Goal: Task Accomplishment & Management: Use online tool/utility

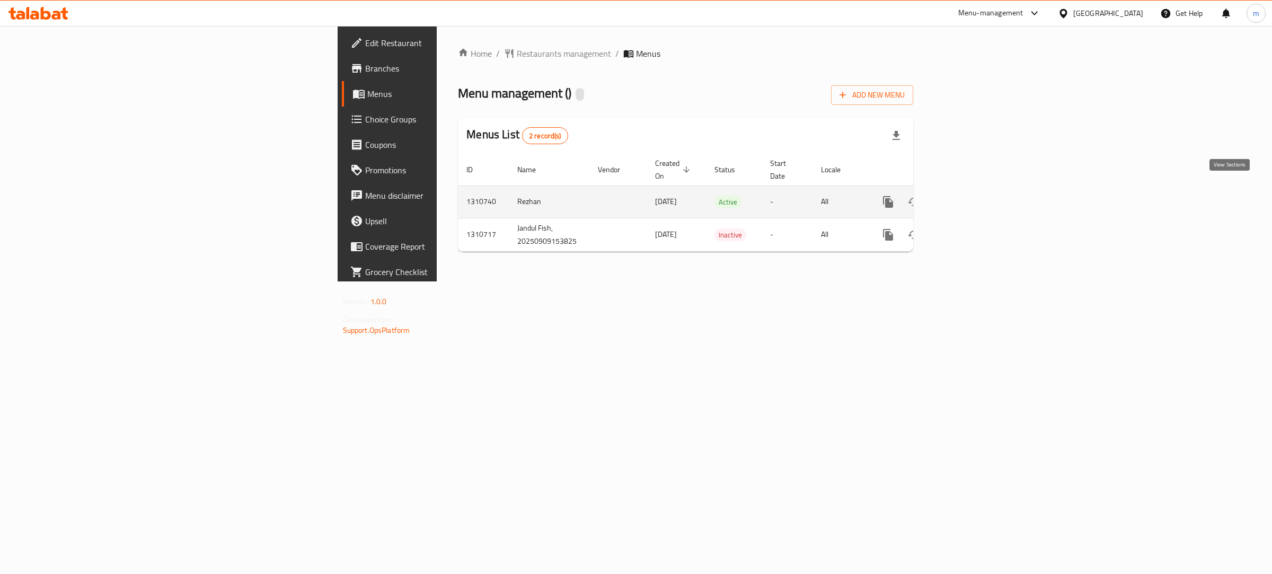
click at [978, 192] on link "enhanced table" at bounding box center [964, 201] width 25 height 25
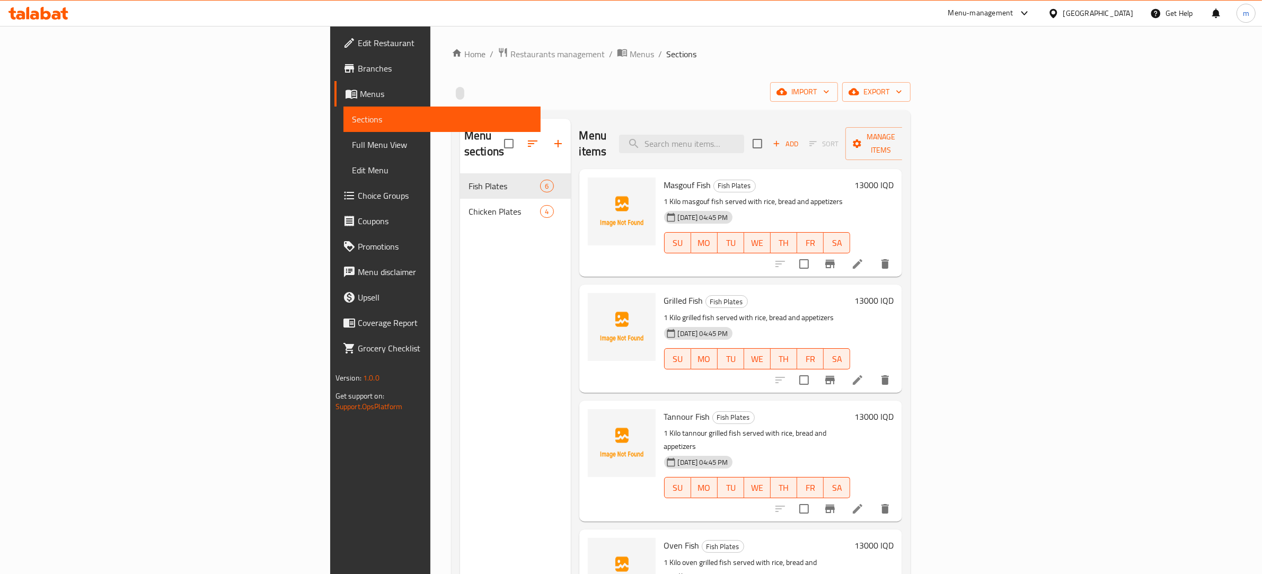
click at [352, 149] on span "Full Menu View" at bounding box center [442, 144] width 181 height 13
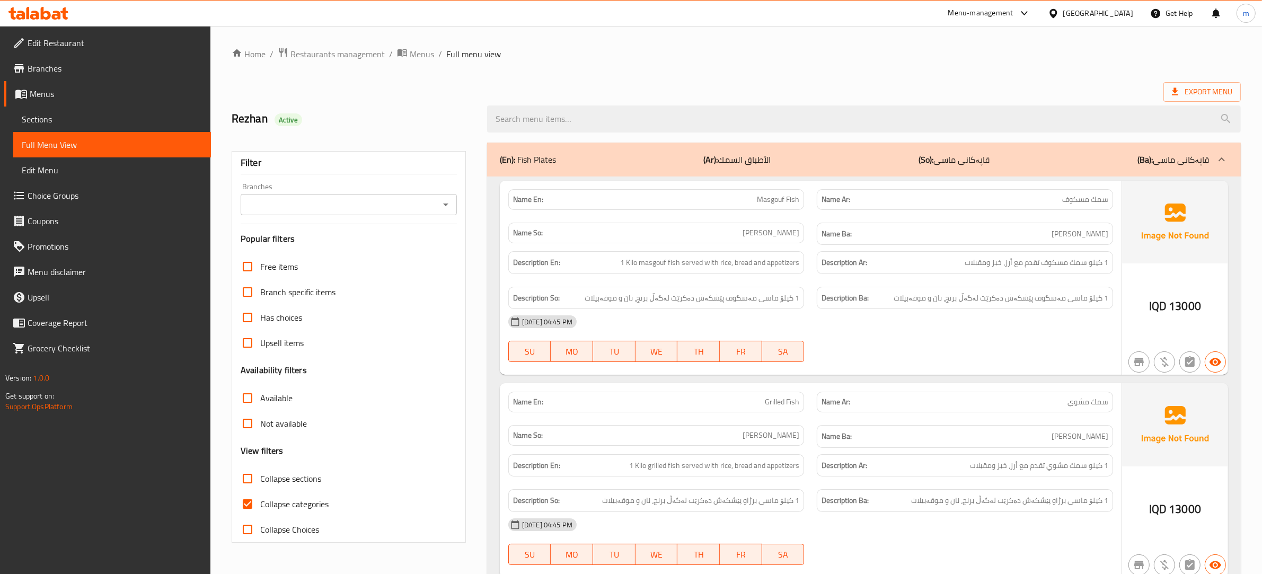
click at [38, 115] on span "Sections" at bounding box center [112, 119] width 181 height 13
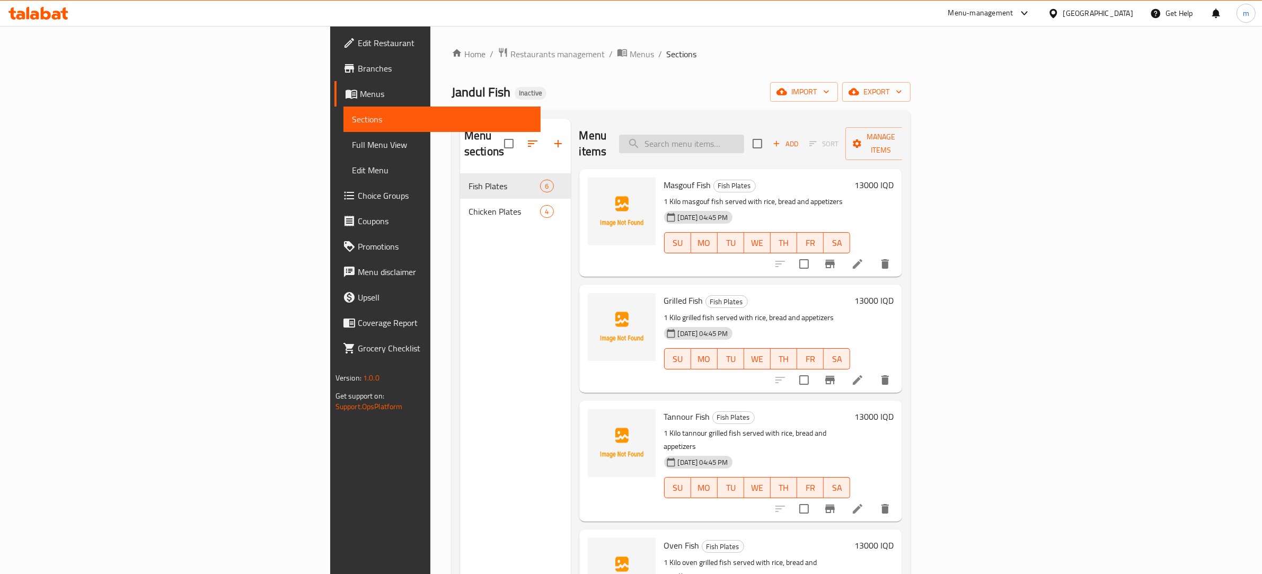
click at [744, 138] on input "search" at bounding box center [681, 144] width 125 height 19
paste input "776976"
type input "776976"
paste input "سمك مسكوف"
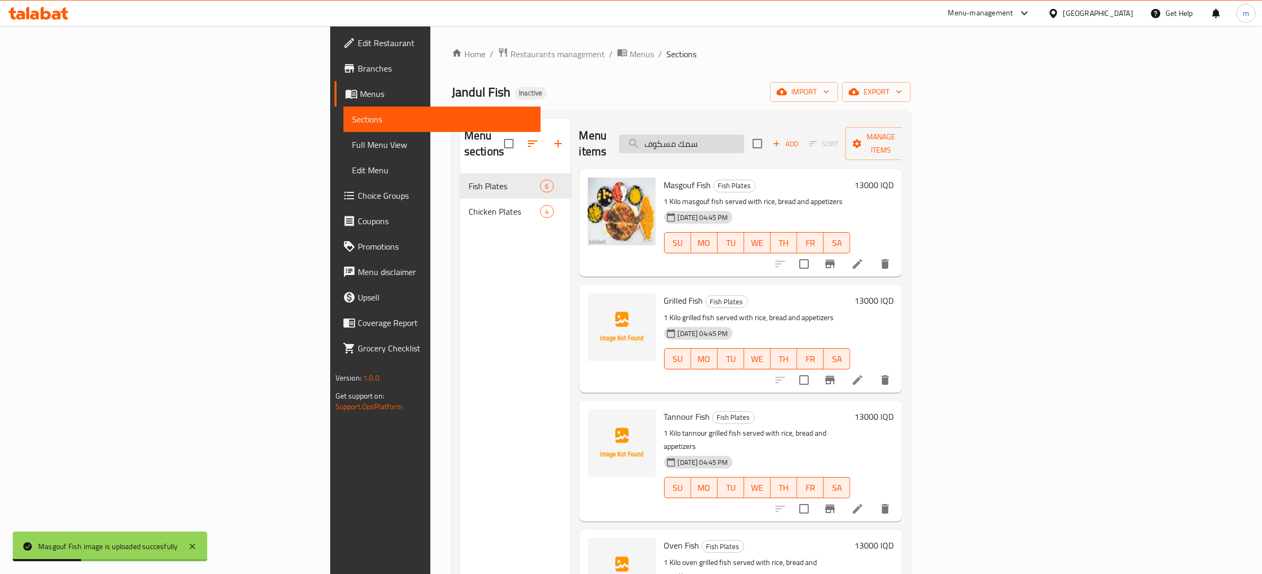
click at [744, 136] on input "سمك مسكوف" at bounding box center [681, 144] width 125 height 19
paste input "وي"
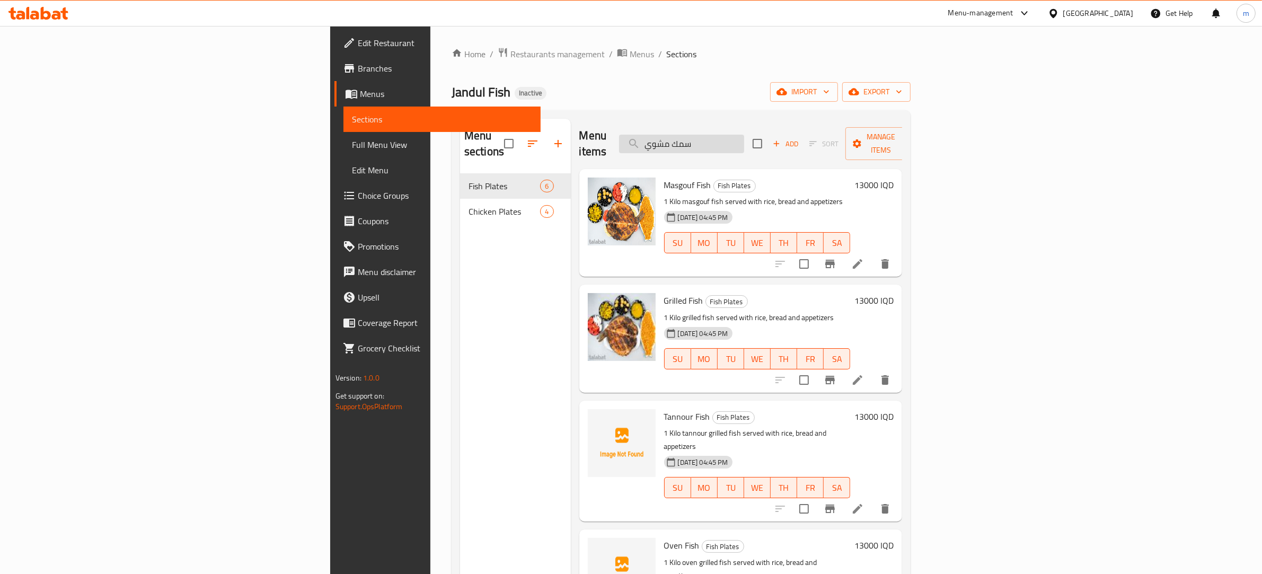
click at [744, 139] on input "سمك مشوي" at bounding box center [681, 144] width 125 height 19
paste input "بالتنور"
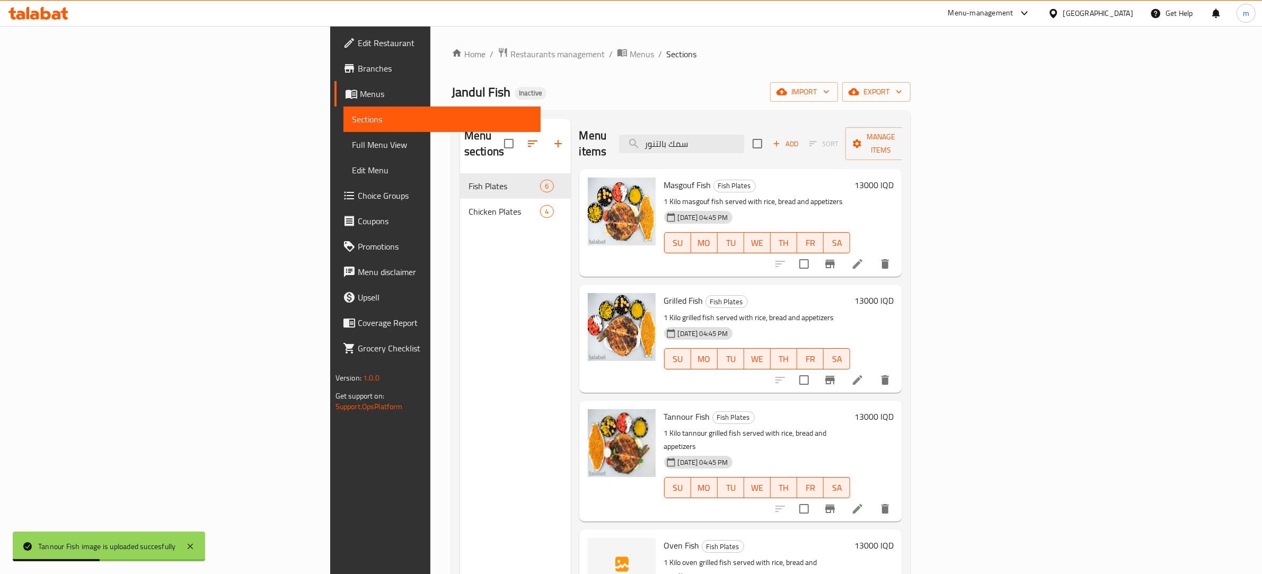
click at [629, 135] on div "Menu items سمك بالتنور Add Sort Manage items" at bounding box center [740, 144] width 323 height 50
click at [744, 142] on input "سمك بالتنور" at bounding box center [681, 144] width 125 height 19
paste input "فرن"
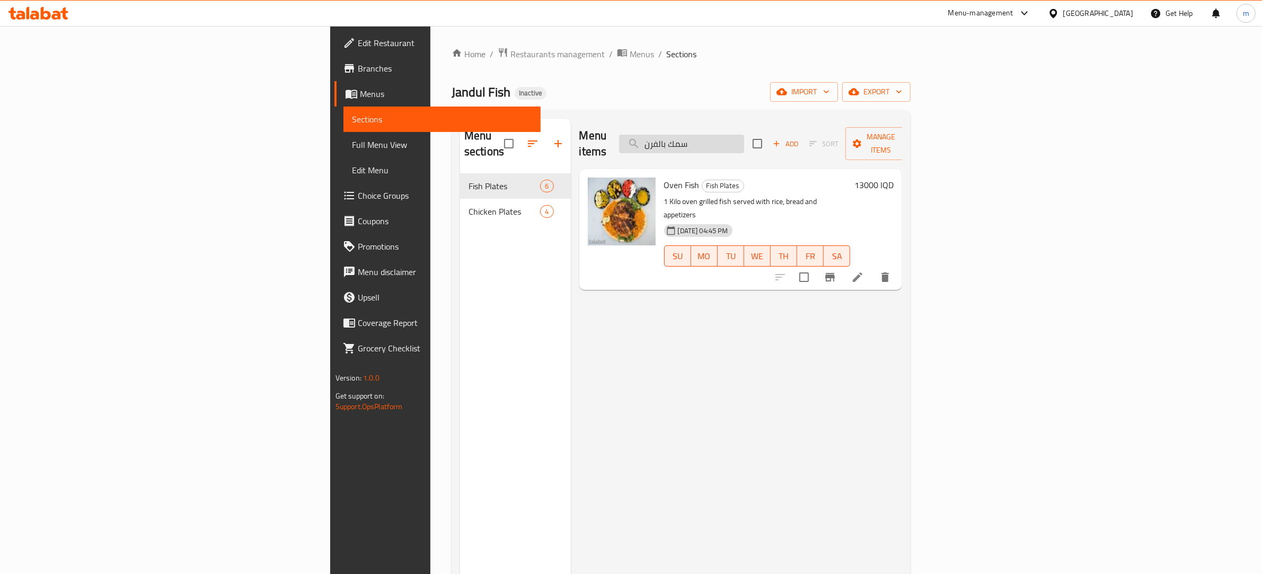
click at [744, 135] on input "سمك بالفرن" at bounding box center [681, 144] width 125 height 19
paste input "نفر سمك مقلي"
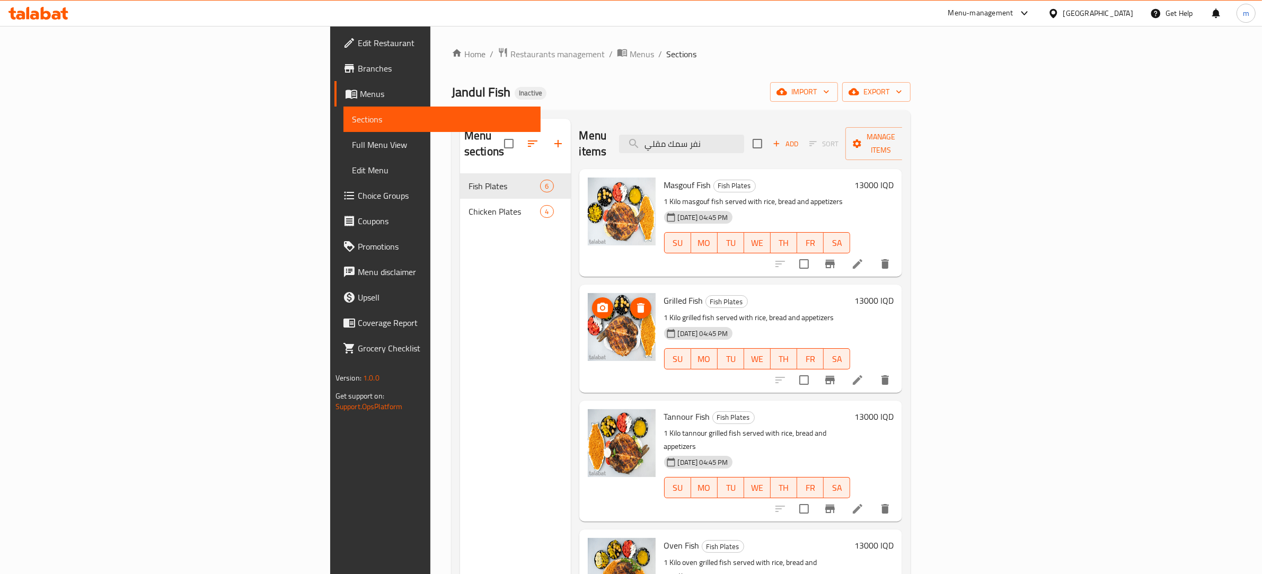
click at [588, 327] on img at bounding box center [622, 327] width 68 height 68
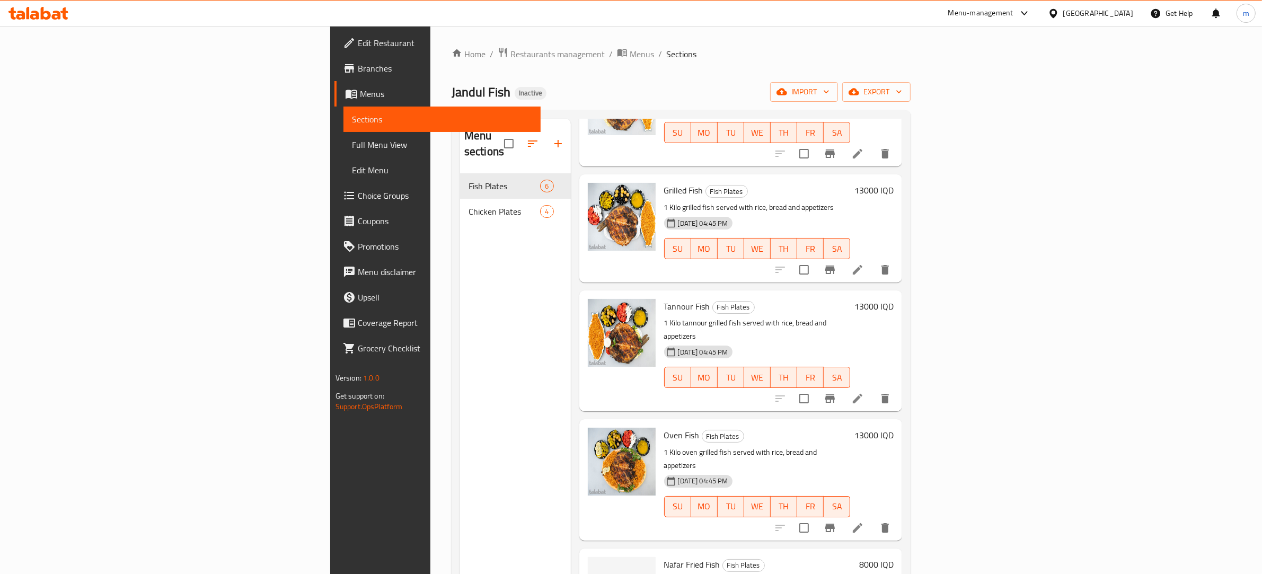
click at [664, 298] on span "Tannour Fish" at bounding box center [687, 306] width 46 height 16
copy h6 "Tannour Fish"
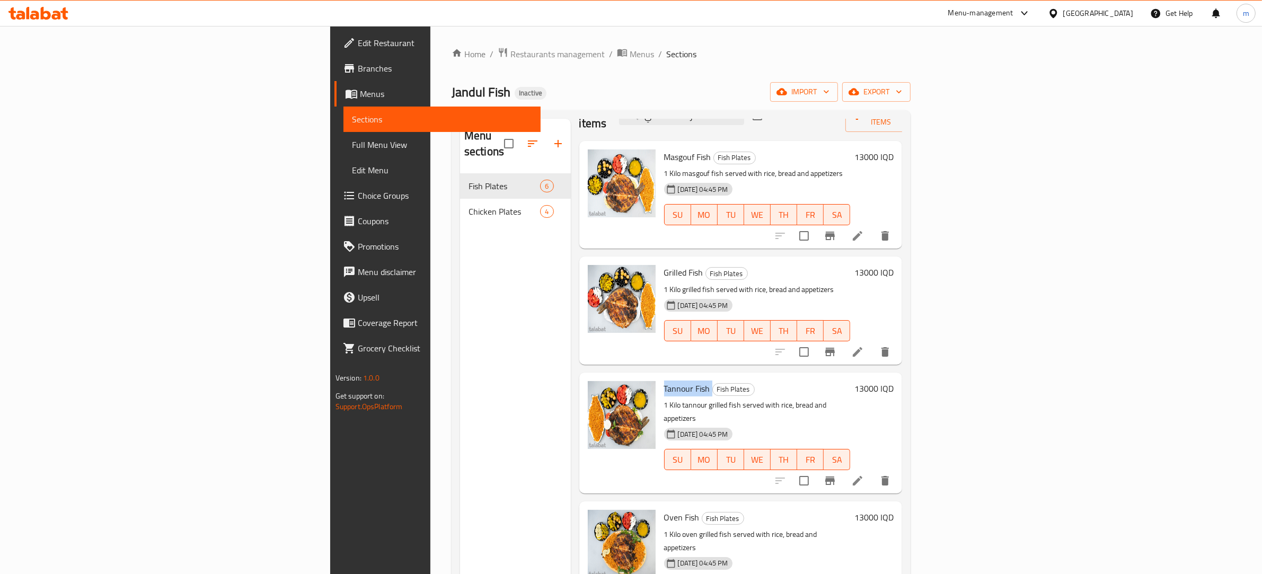
scroll to position [0, 0]
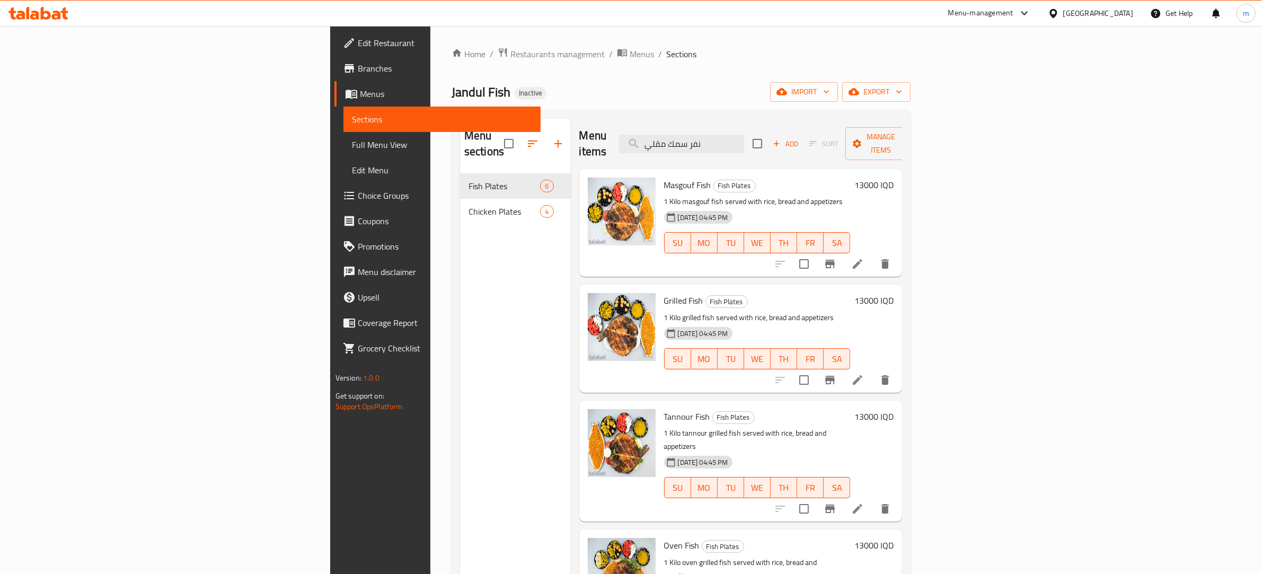
click at [664, 177] on span "Masgouf Fish" at bounding box center [687, 185] width 47 height 16
copy h6 "Masgouf Fish"
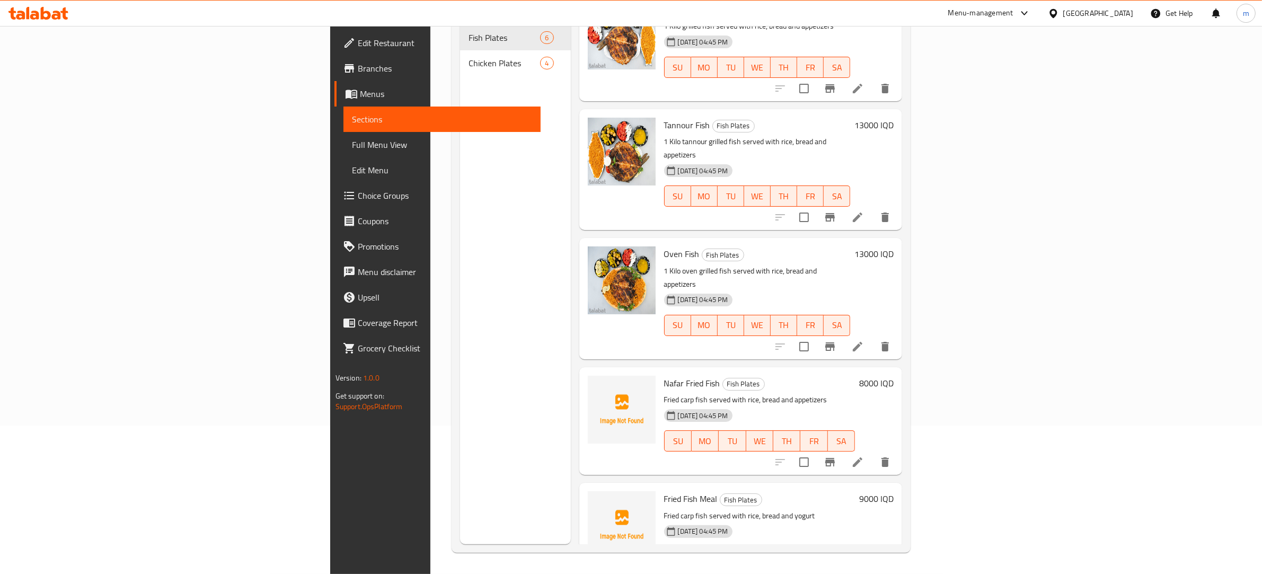
scroll to position [146, 0]
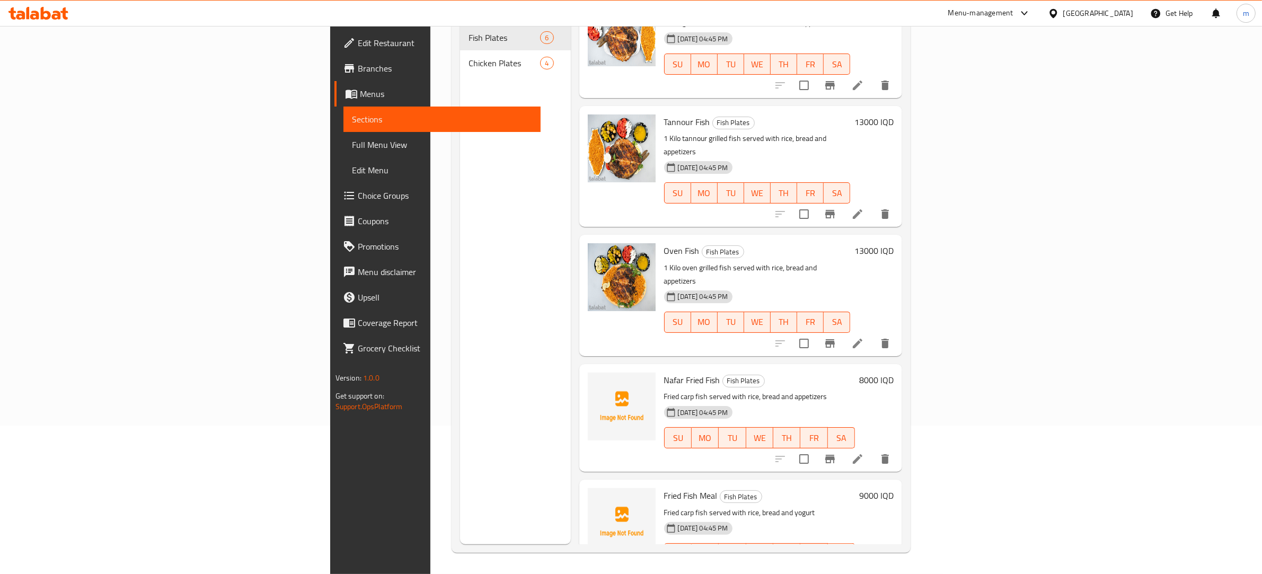
click at [460, 238] on div "Menu sections Fish Plates 6 Chicken Plates 4" at bounding box center [515, 257] width 111 height 574
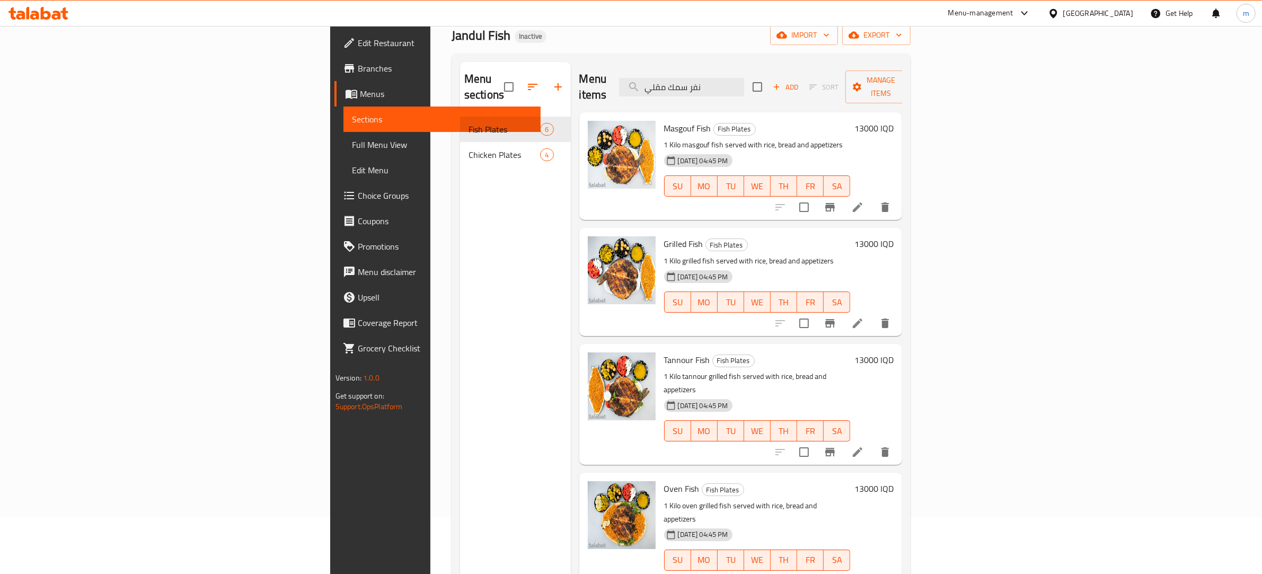
scroll to position [0, 0]
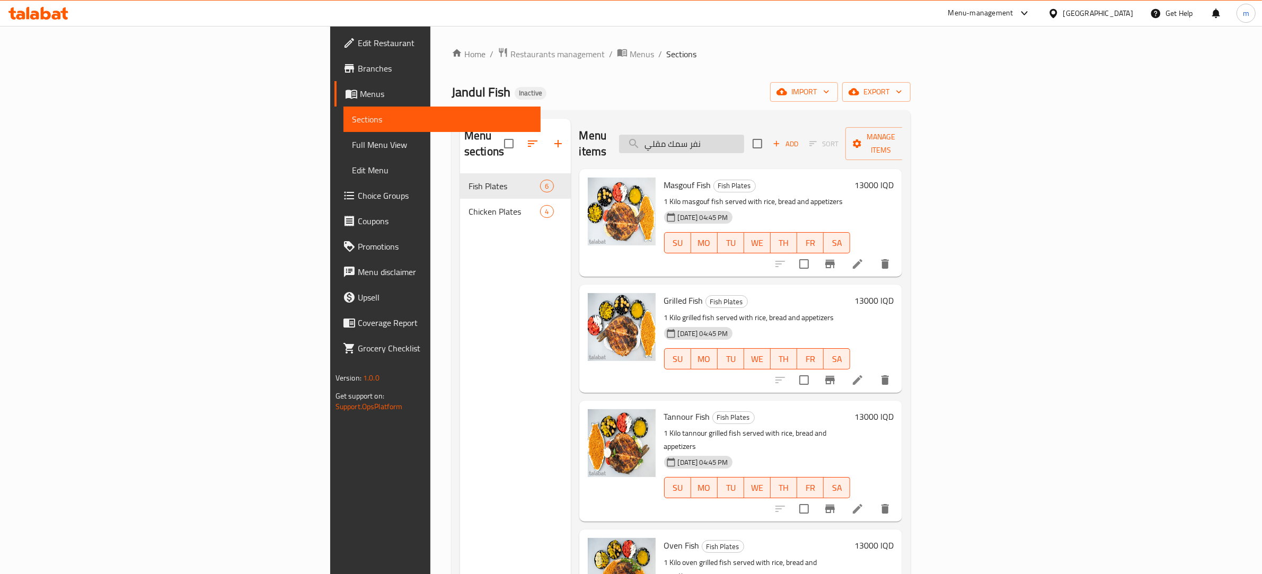
click at [744, 135] on input "نفر سمك مقلي" at bounding box center [681, 144] width 125 height 19
click at [744, 144] on input "نفر سمك مقلي" at bounding box center [681, 144] width 125 height 19
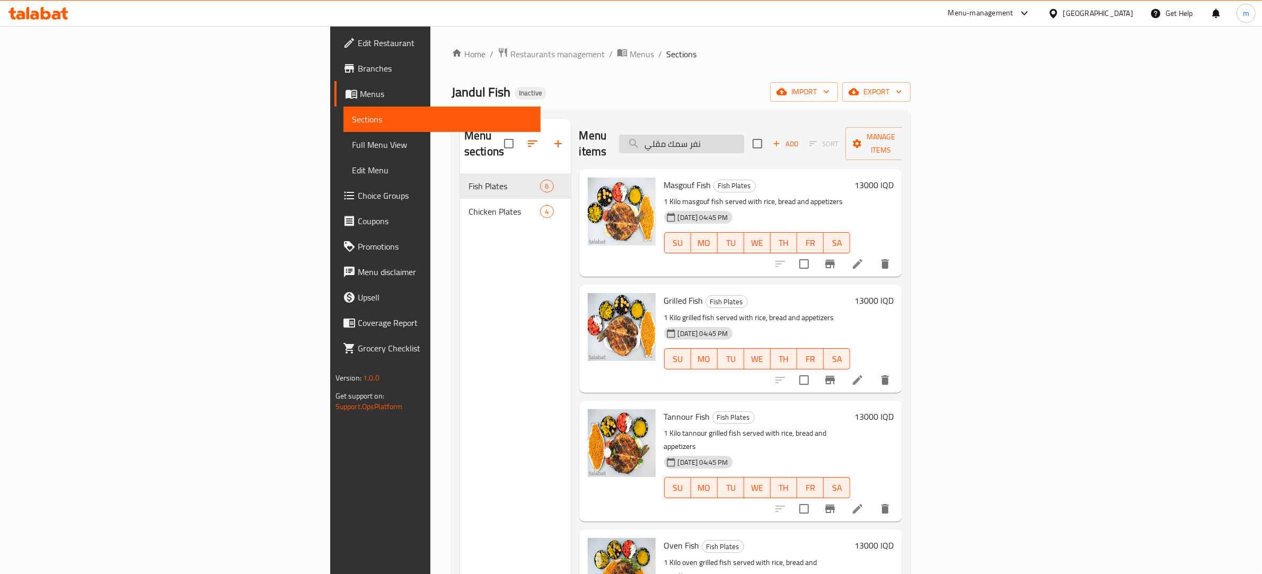
click at [744, 144] on input "نفر سمك مقلي" at bounding box center [681, 144] width 125 height 19
paste input "جبة"
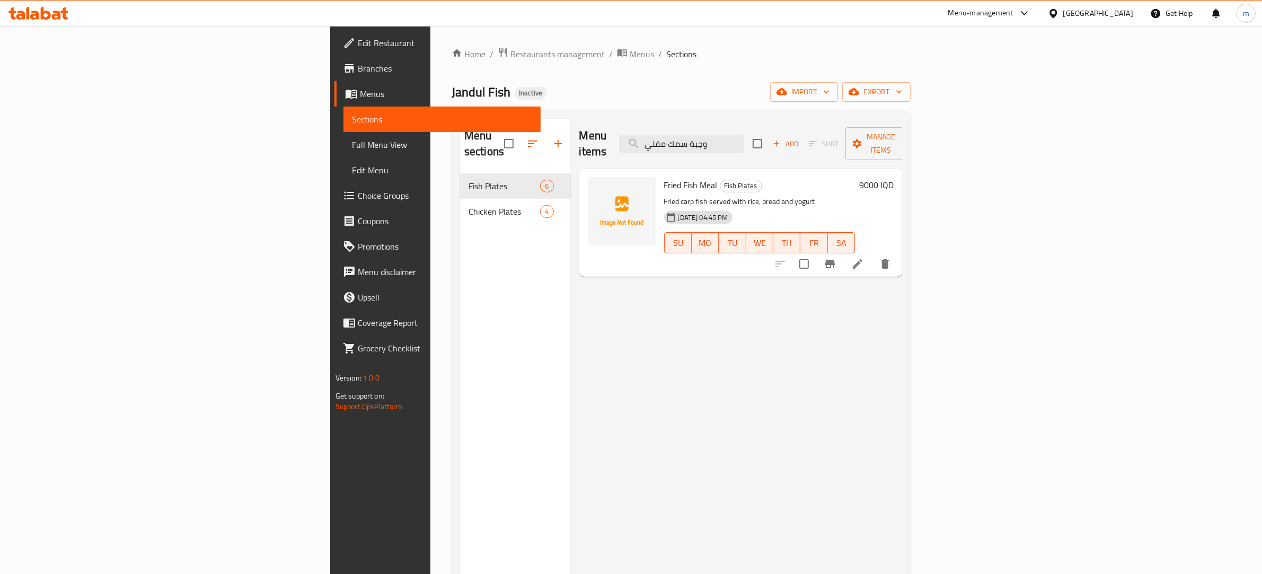
click at [635, 289] on div "Menu items وجبة سمك مقلي Add Sort Manage items Fried Fish Meal Fish Plates Frie…" at bounding box center [737, 406] width 332 height 574
click at [744, 137] on input "وجبة سمك مقلي" at bounding box center [681, 144] width 125 height 19
paste input "دجاج مشوي على الحطب"
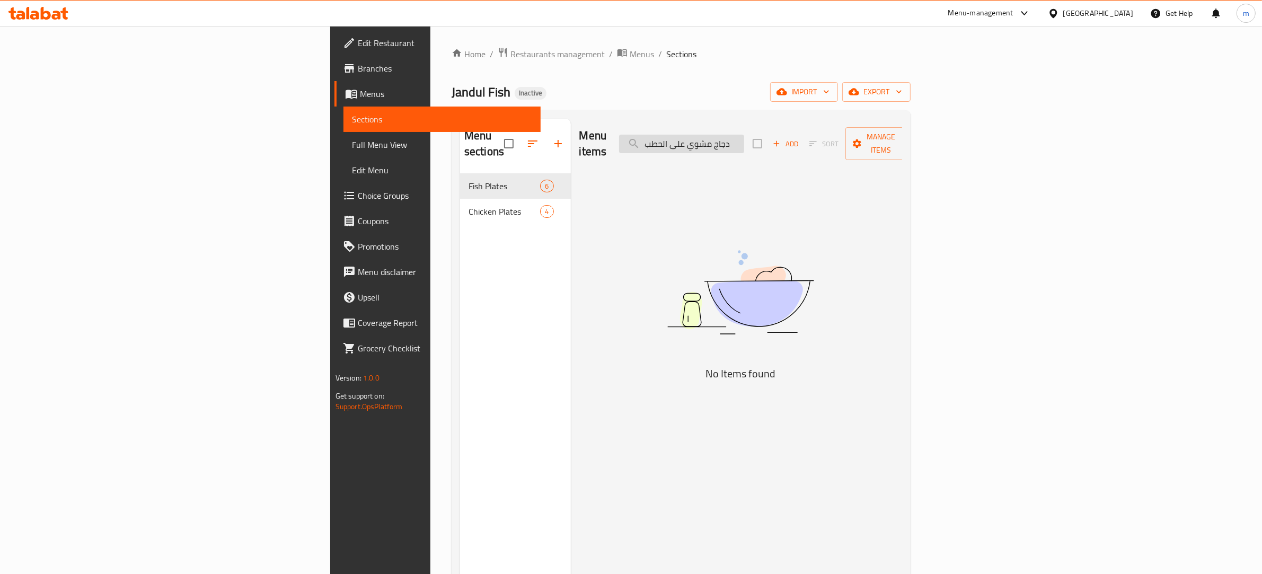
click at [744, 137] on input "دجاج مشوي على الحطب" at bounding box center [681, 144] width 125 height 19
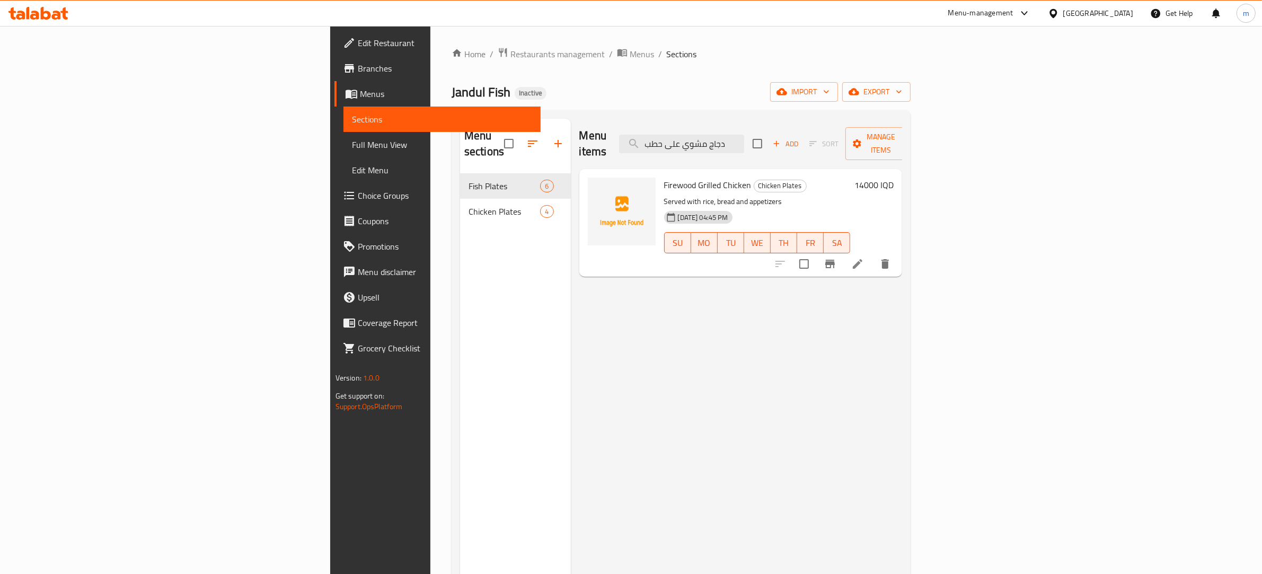
type input "دجاج مشوي على حطب"
click at [744, 138] on input "دجاج مشوي على حطب" at bounding box center [681, 144] width 125 height 19
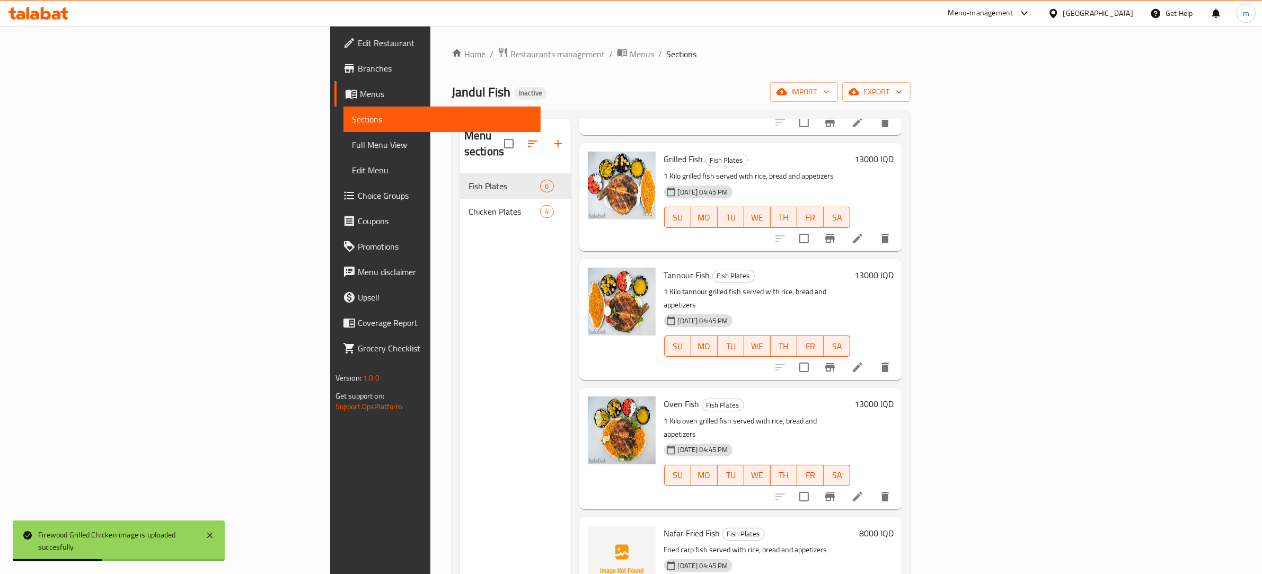
scroll to position [146, 0]
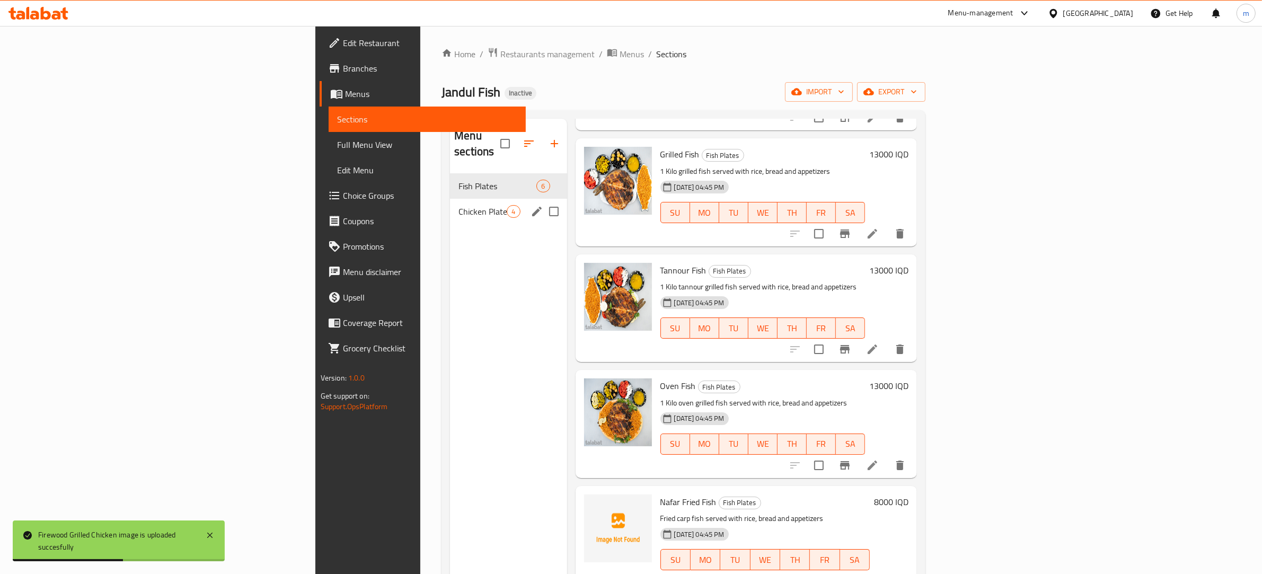
click at [459, 205] on span "Chicken Plates" at bounding box center [483, 211] width 48 height 13
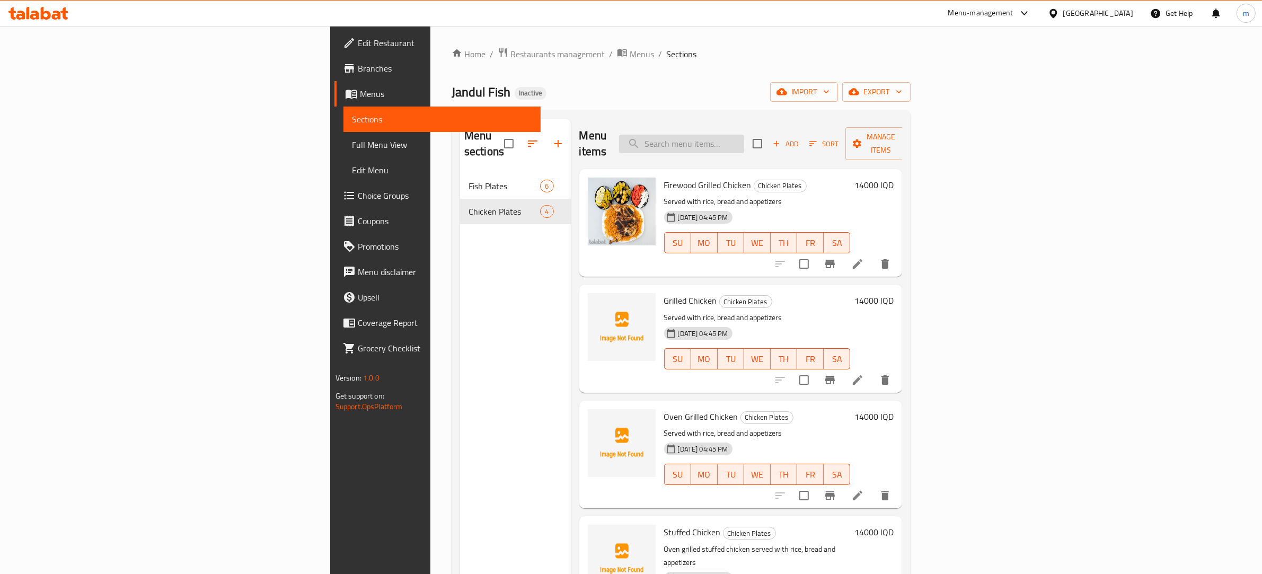
click at [744, 135] on input "search" at bounding box center [681, 144] width 125 height 19
paste input "دجاج مشوي"
type input "دجاج مشوي"
click at [589, 82] on div "Jandul Fish Inactive import export" at bounding box center [681, 92] width 459 height 20
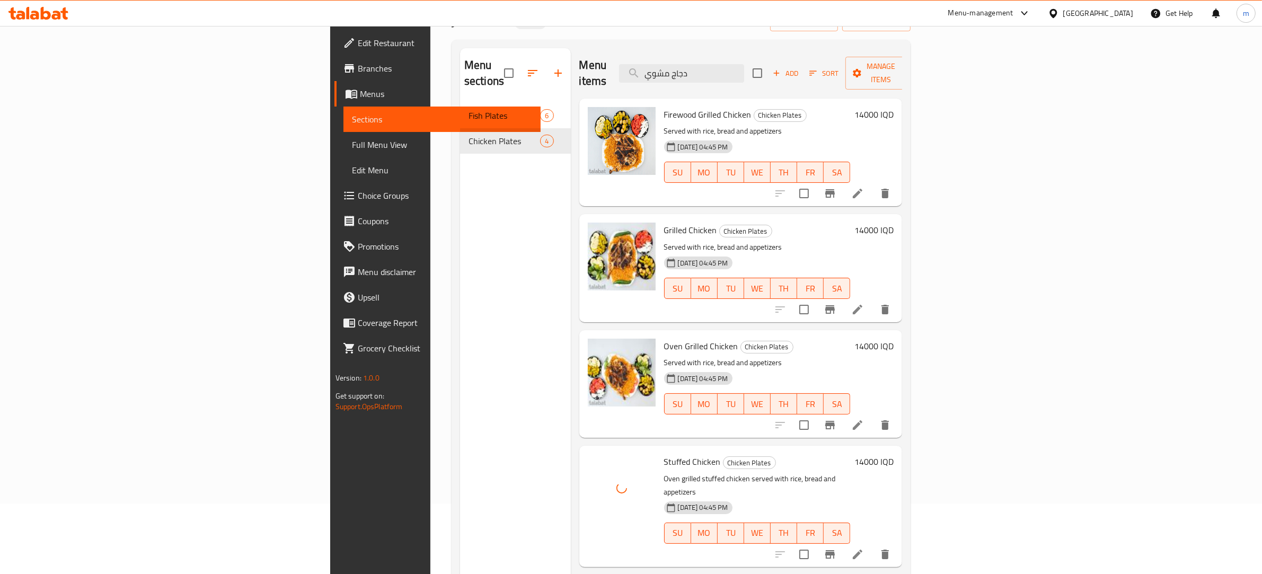
scroll to position [38, 0]
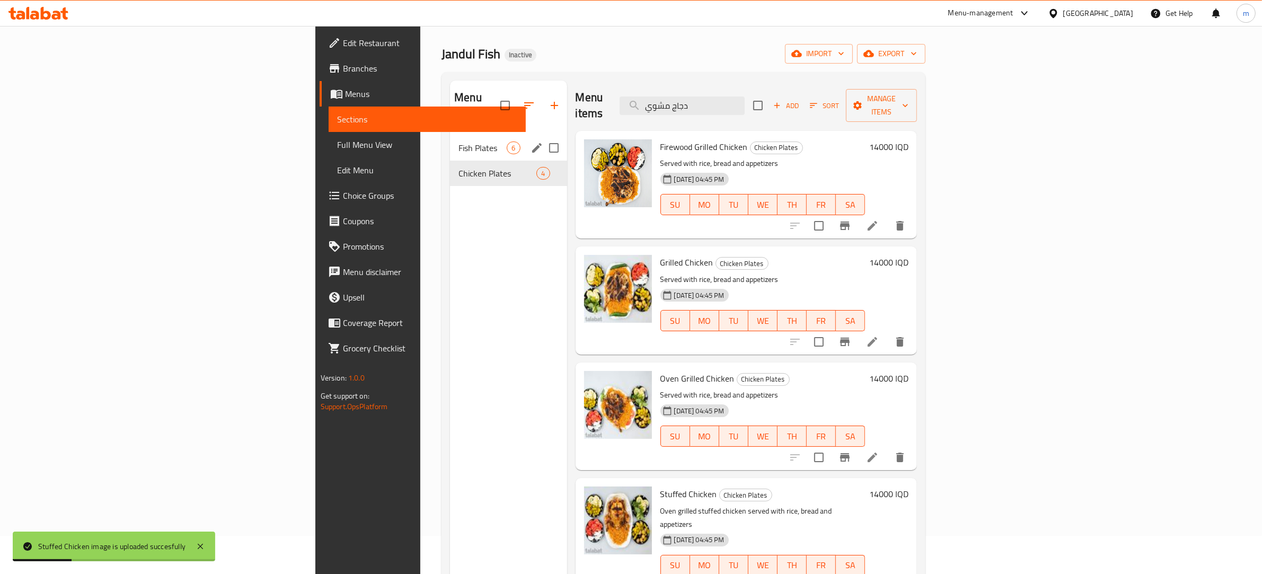
click at [459, 142] on span "Fish Plates" at bounding box center [483, 148] width 48 height 13
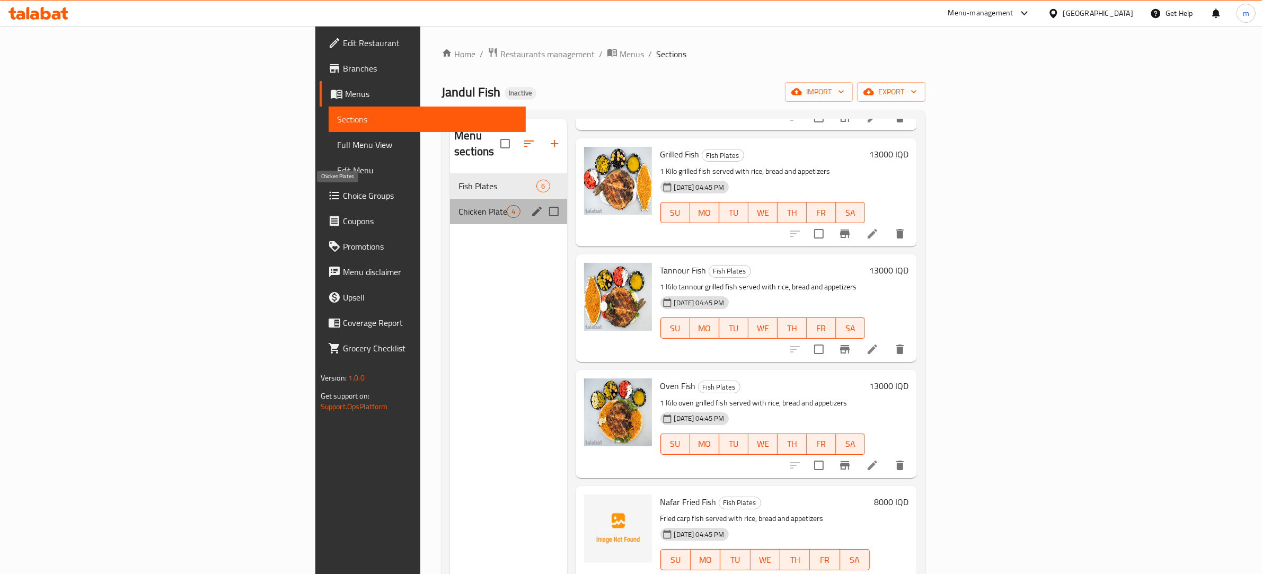
click at [459, 205] on span "Chicken Plates" at bounding box center [483, 211] width 48 height 13
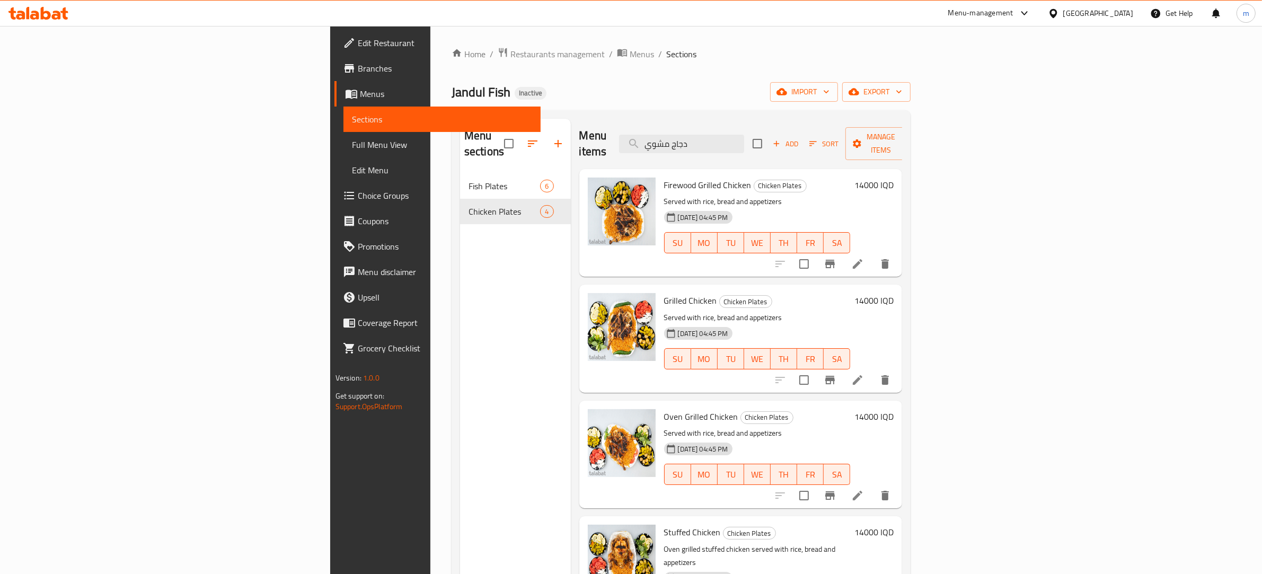
click at [460, 332] on div "Menu sections Fish Plates 6 Chicken Plates 4" at bounding box center [515, 406] width 111 height 574
click at [358, 62] on span "Branches" at bounding box center [445, 68] width 175 height 13
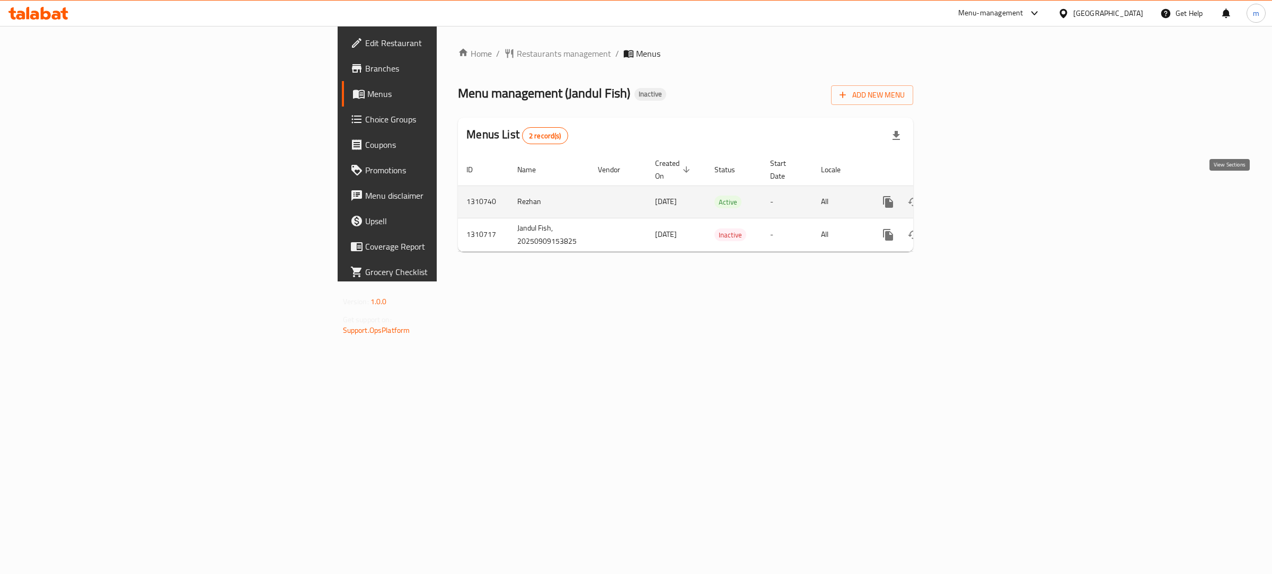
click at [970, 197] on icon "enhanced table" at bounding box center [965, 202] width 10 height 10
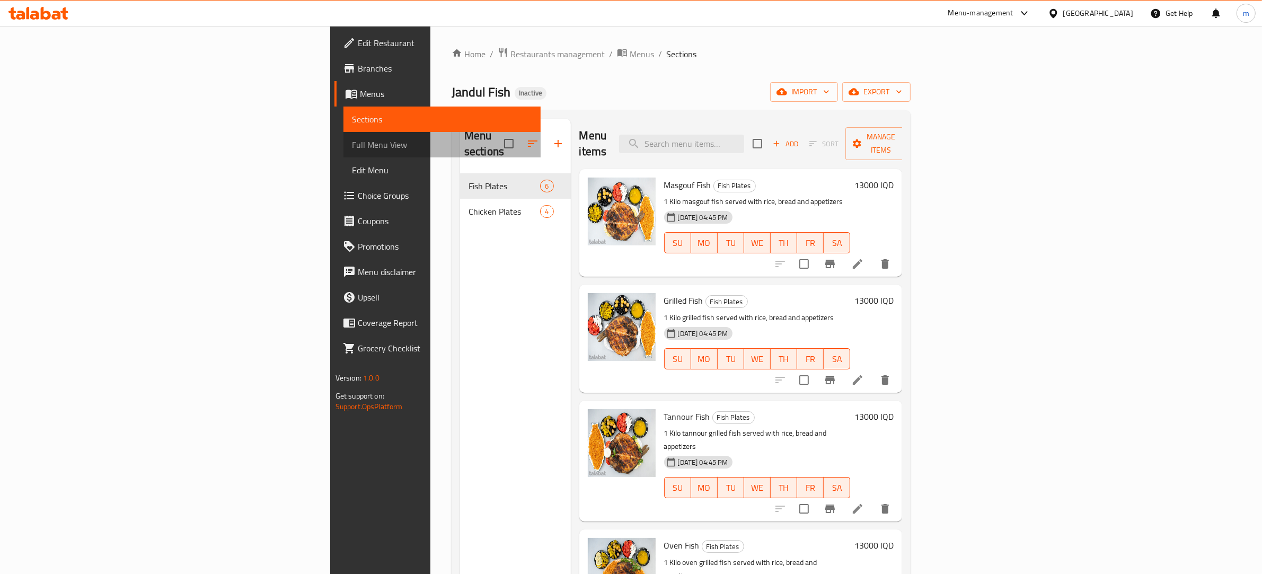
click at [352, 141] on span "Full Menu View" at bounding box center [442, 144] width 181 height 13
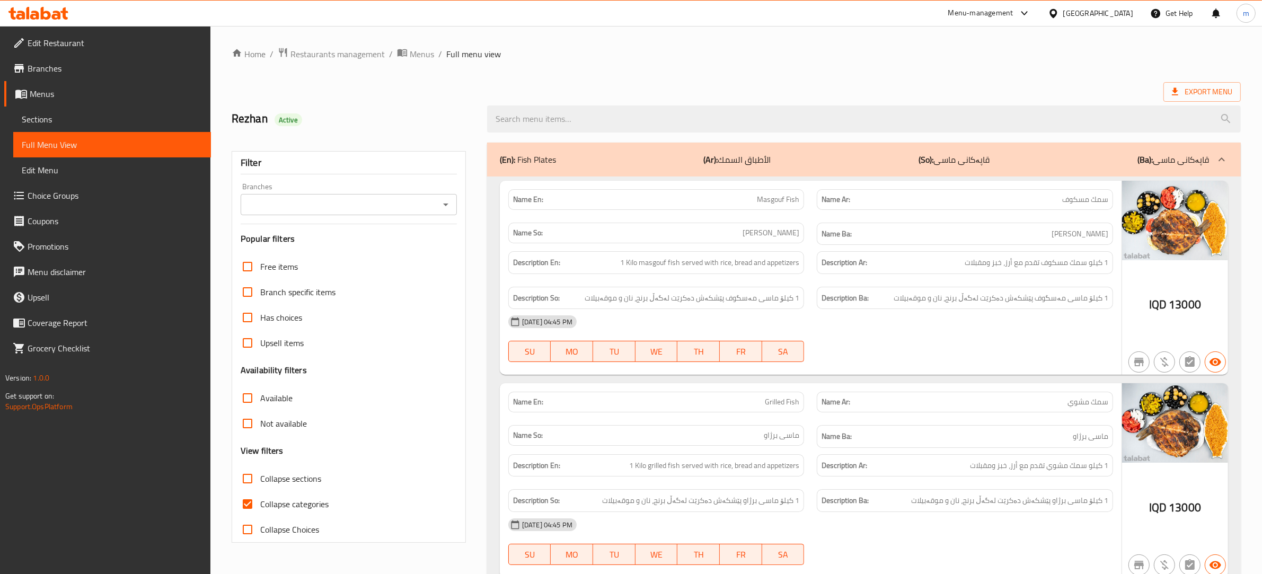
click at [446, 207] on icon "Open" at bounding box center [446, 204] width 13 height 13
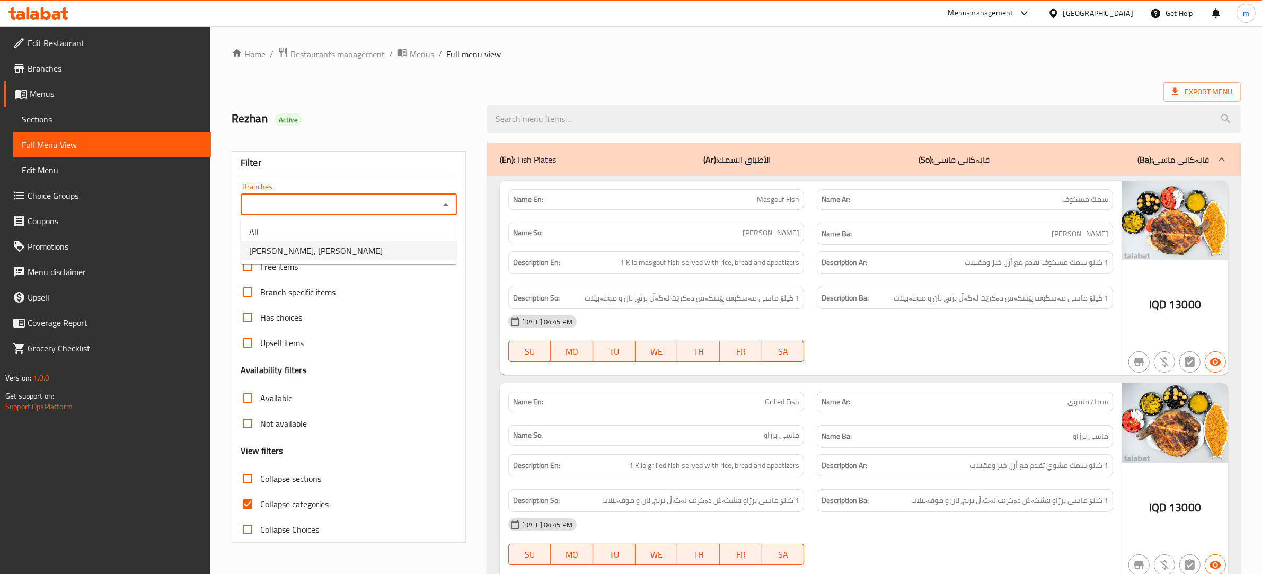
click at [385, 250] on li "Jandul Fish, Karada Dakhel" at bounding box center [349, 250] width 216 height 19
type input "Jandul Fish, Karada Dakhel"
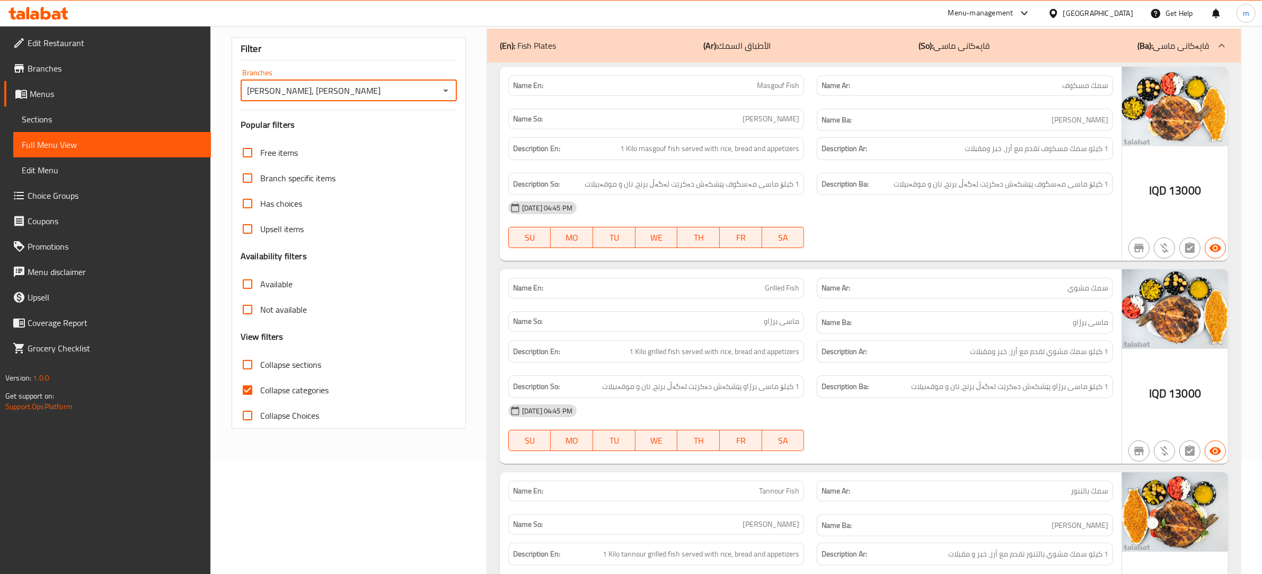
scroll to position [221, 0]
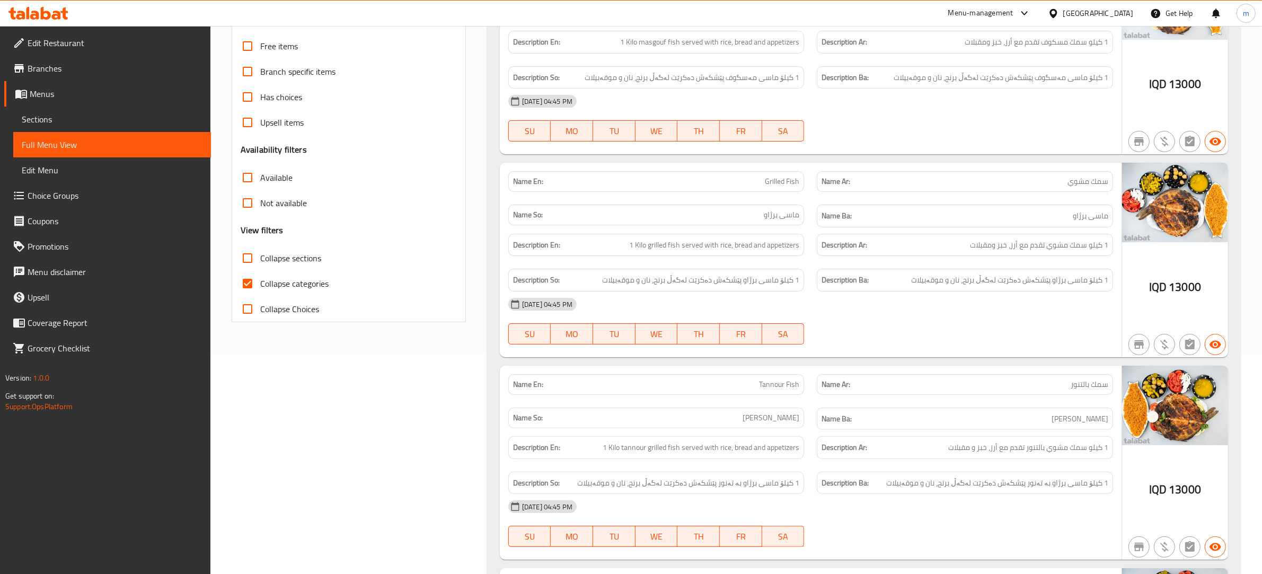
click at [247, 285] on input "Collapse categories" at bounding box center [247, 283] width 25 height 25
checkbox input "false"
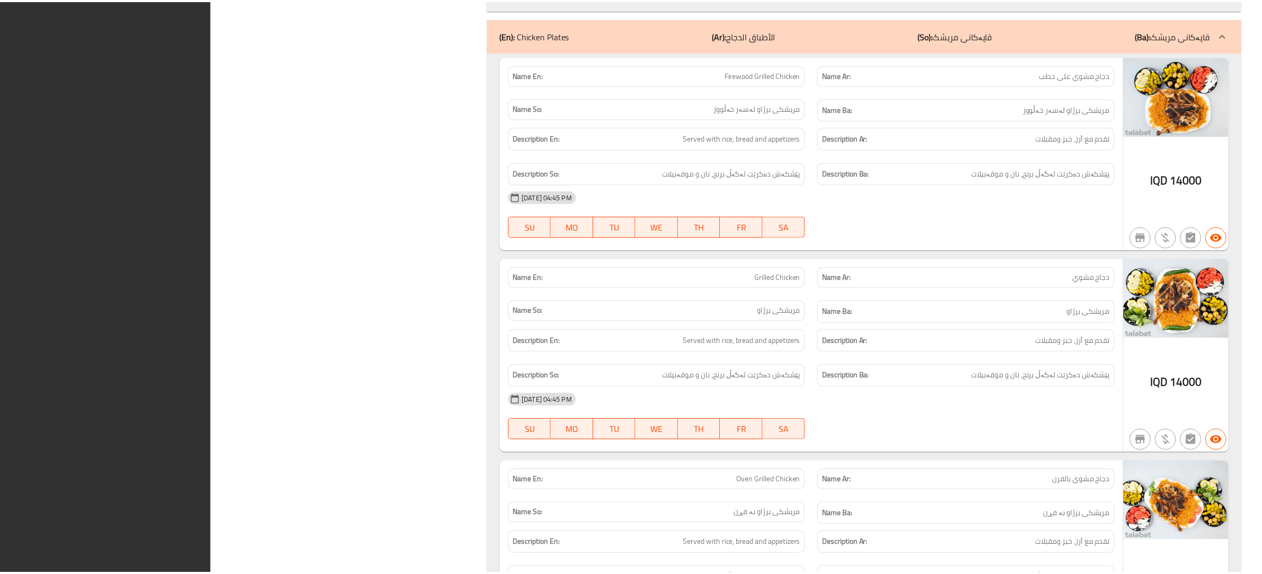
scroll to position [1737, 0]
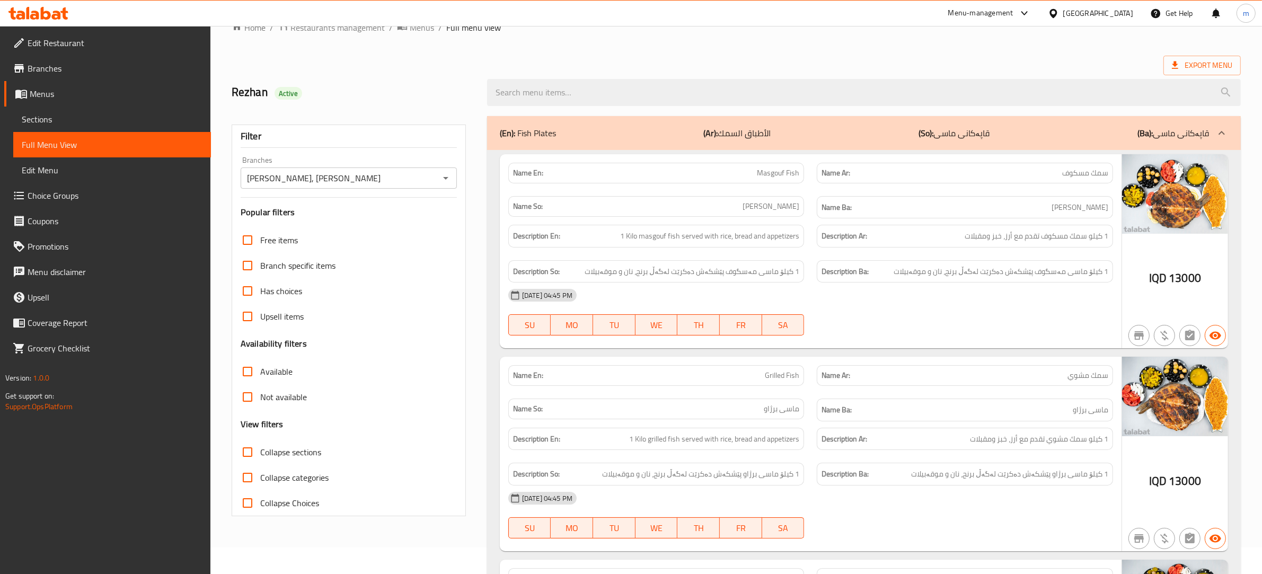
scroll to position [0, 0]
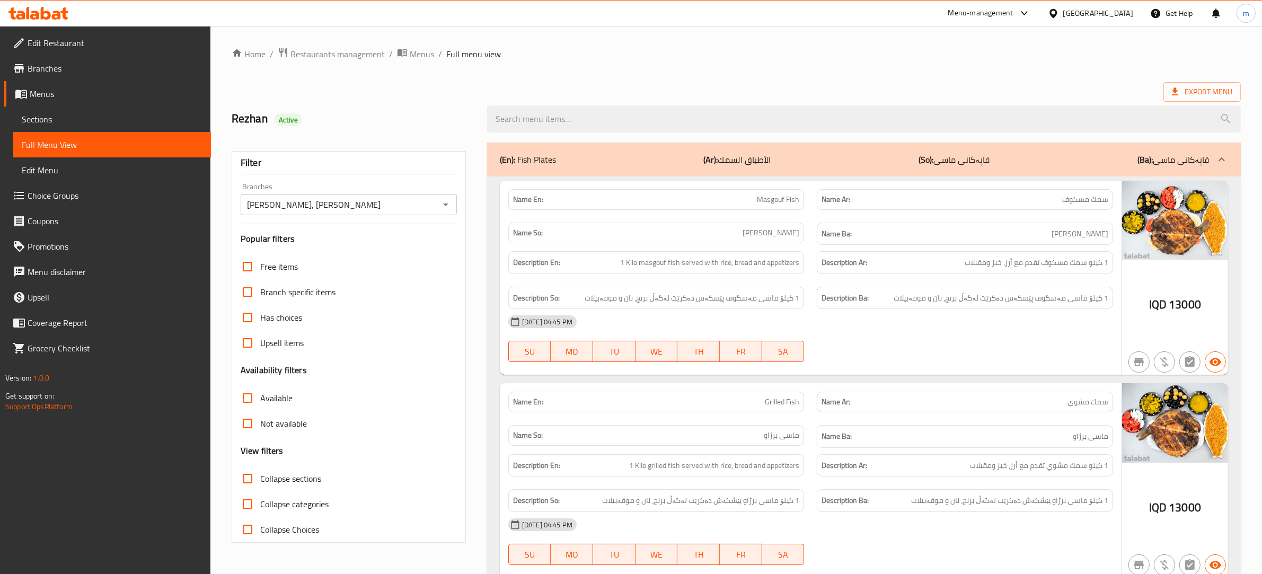
click at [77, 39] on span "Edit Restaurant" at bounding box center [115, 43] width 175 height 13
